Goal: Task Accomplishment & Management: Manage account settings

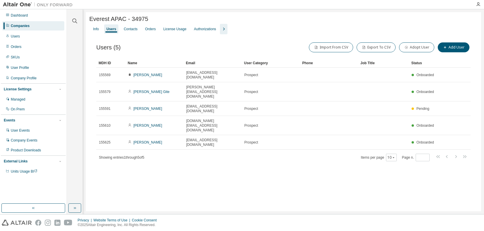
click at [36, 28] on div "Companies" at bounding box center [33, 25] width 62 height 9
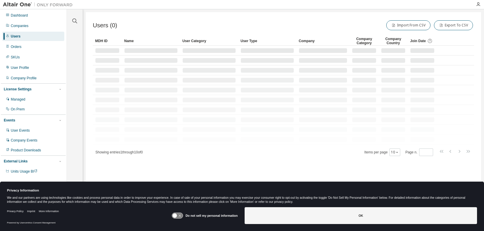
click at [176, 216] on icon at bounding box center [175, 216] width 4 height 4
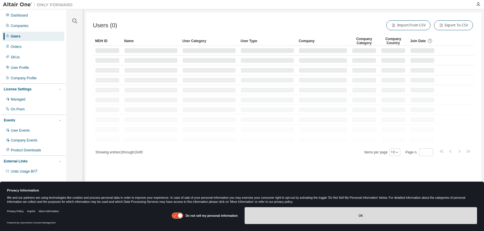
click at [252, 217] on button "OK" at bounding box center [361, 215] width 232 height 17
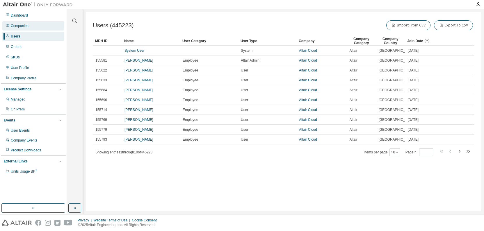
click at [21, 24] on div "Companies" at bounding box center [20, 26] width 18 height 5
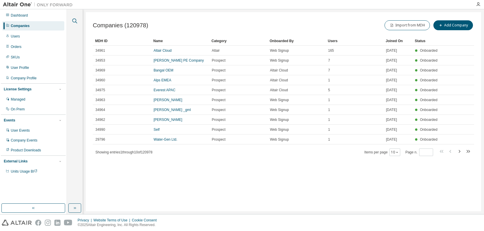
click at [73, 20] on icon "button" at bounding box center [74, 20] width 7 height 7
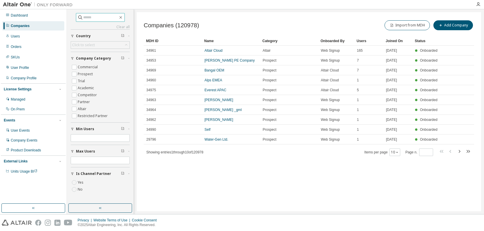
click at [97, 17] on input "text" at bounding box center [100, 18] width 35 height 6
type input "****"
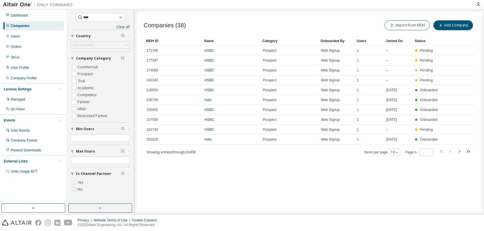
click at [459, 151] on icon "button" at bounding box center [459, 151] width 7 height 7
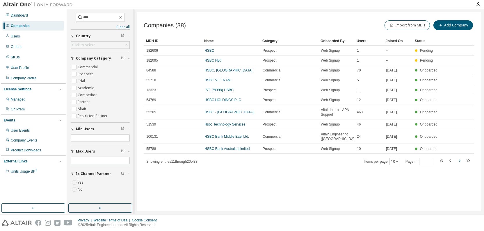
click at [461, 161] on icon "button" at bounding box center [459, 160] width 7 height 7
type input "*"
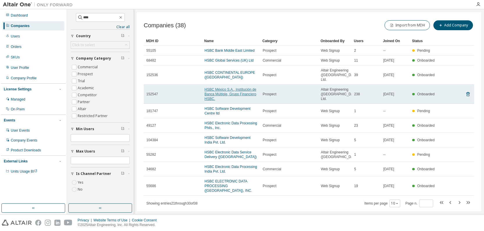
click at [230, 88] on link "HSBC México S.A., Institución de Banca Múltiple, Grupo Financiero HSBC." at bounding box center [231, 94] width 52 height 13
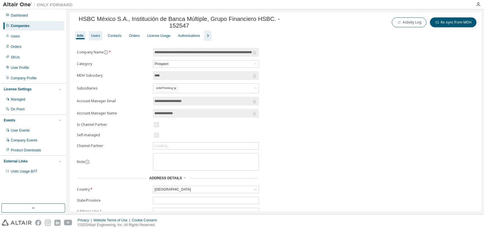
click at [94, 38] on div "Users" at bounding box center [95, 35] width 9 height 5
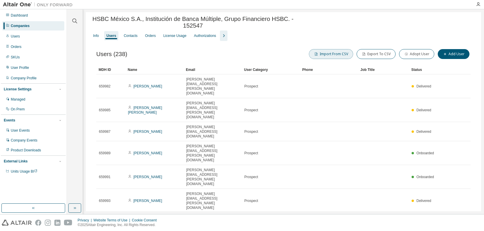
click at [336, 56] on button "Import From CSV" at bounding box center [331, 54] width 44 height 10
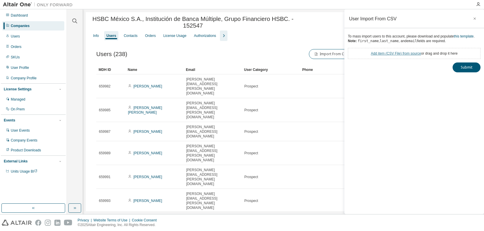
click at [398, 53] on link "Add item ( CSV File ) from source" at bounding box center [396, 53] width 50 height 4
click at [463, 81] on button "Submit" at bounding box center [467, 78] width 28 height 10
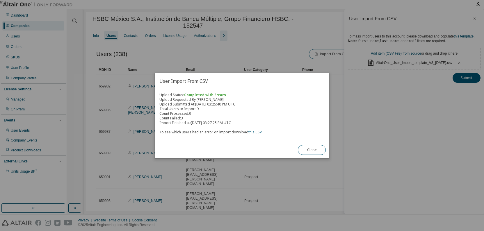
click at [255, 132] on link "this CSV" at bounding box center [254, 132] width 13 height 5
click at [303, 150] on button "Close" at bounding box center [312, 150] width 28 height 10
